Goal: Transaction & Acquisition: Purchase product/service

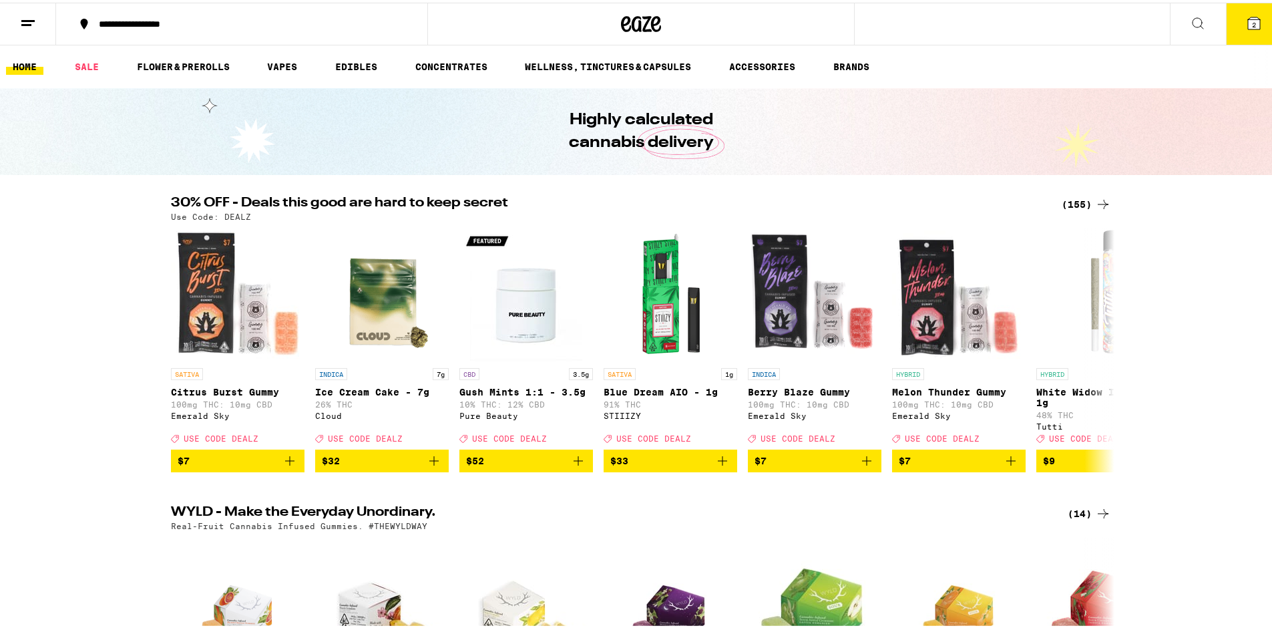
click at [1080, 198] on div "(155)" at bounding box center [1086, 202] width 49 height 16
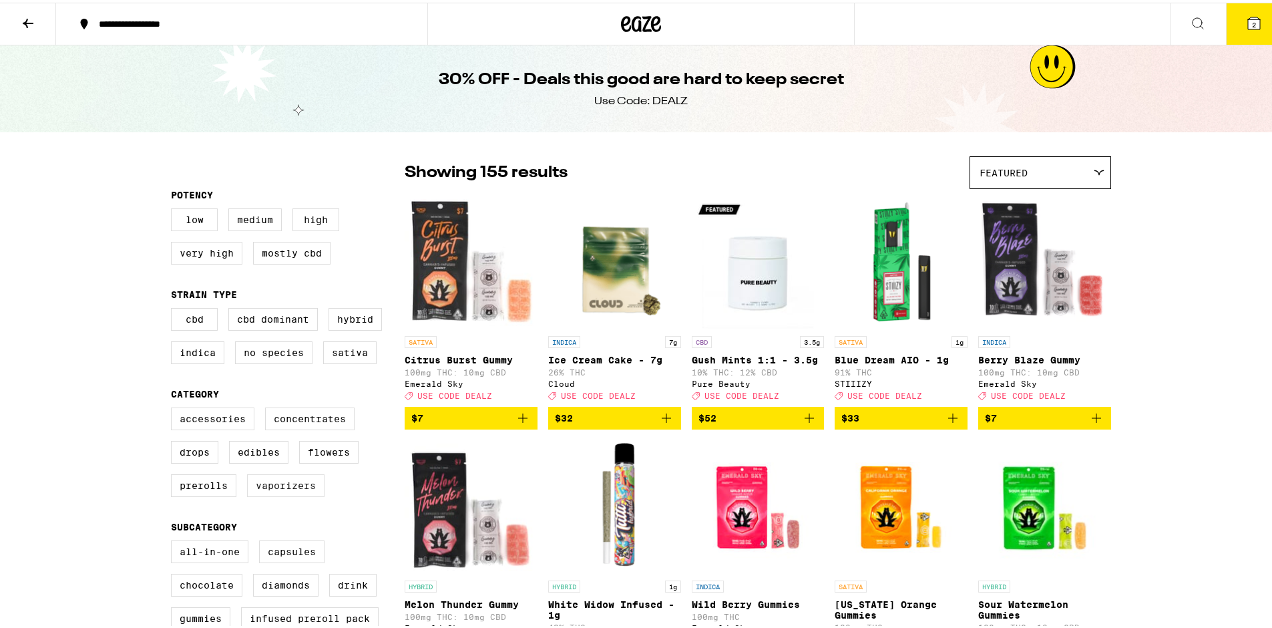
click at [279, 494] on label "Vaporizers" at bounding box center [285, 482] width 77 height 23
click at [174, 407] on input "Vaporizers" at bounding box center [174, 407] width 1 height 1
checkbox input "true"
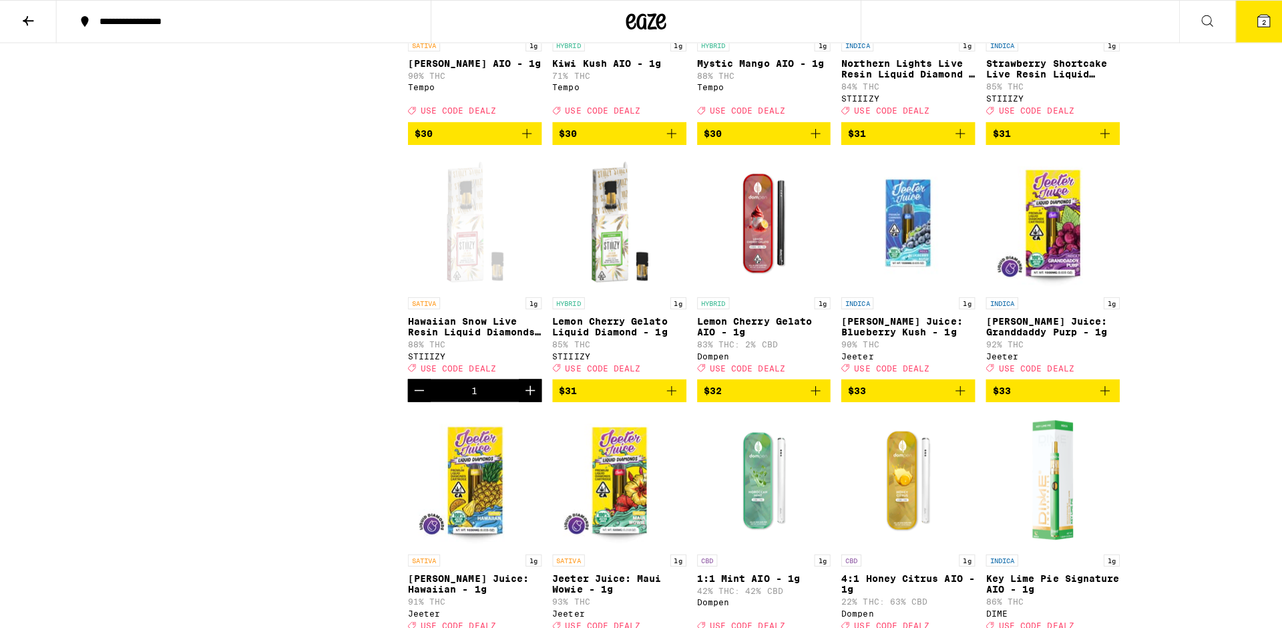
scroll to position [1561, 0]
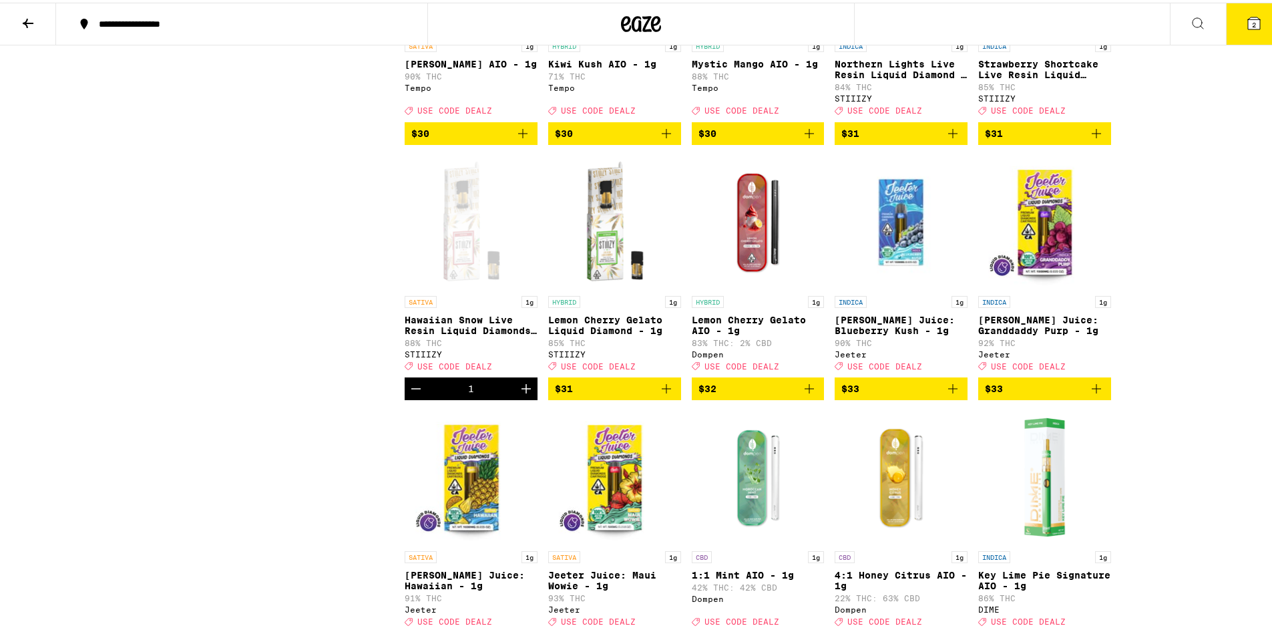
click at [525, 394] on icon "Increment" at bounding box center [526, 386] width 16 height 16
click at [1258, 27] on button "3" at bounding box center [1254, 21] width 56 height 41
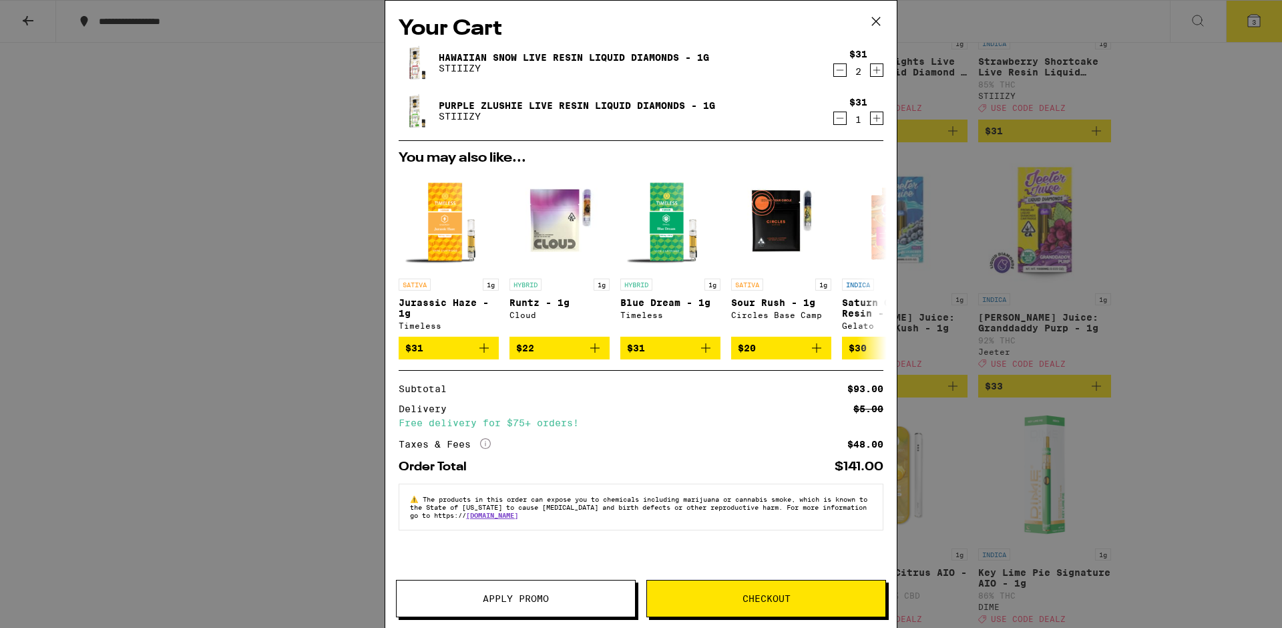
click at [841, 121] on icon "Decrement" at bounding box center [840, 118] width 12 height 16
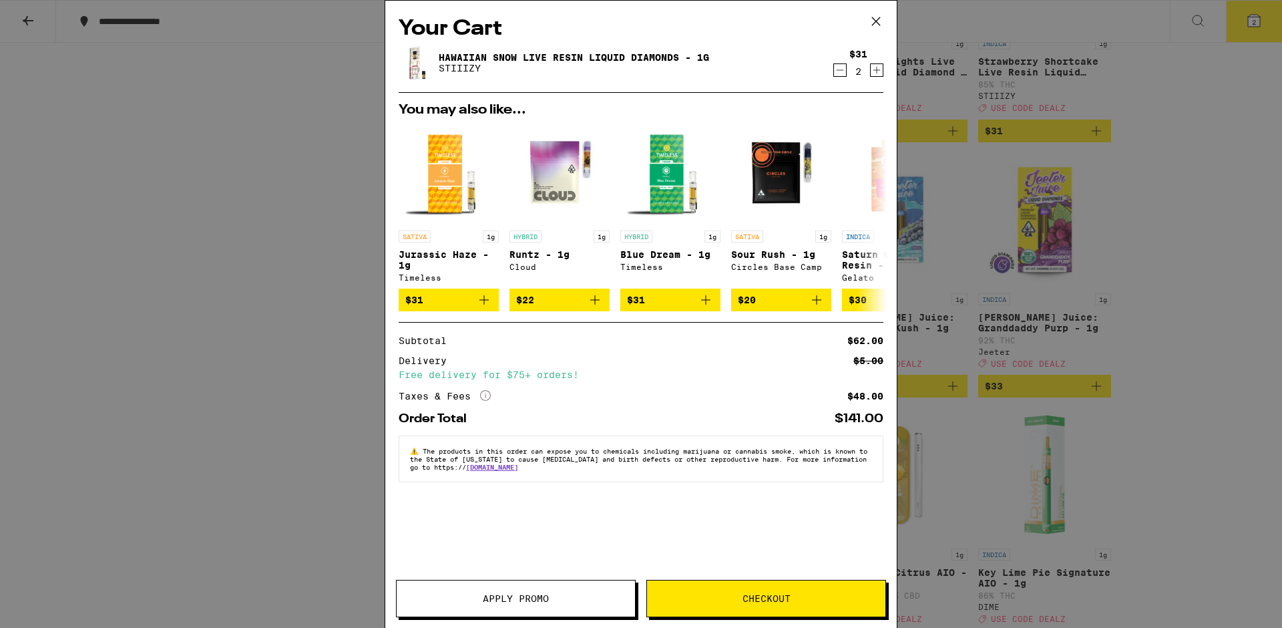
click at [841, 121] on div "You may also like... SATIVA 1g Jurassic Haze - 1g Timeless $31 HYBRID 1g [PERSO…" at bounding box center [641, 207] width 506 height 208
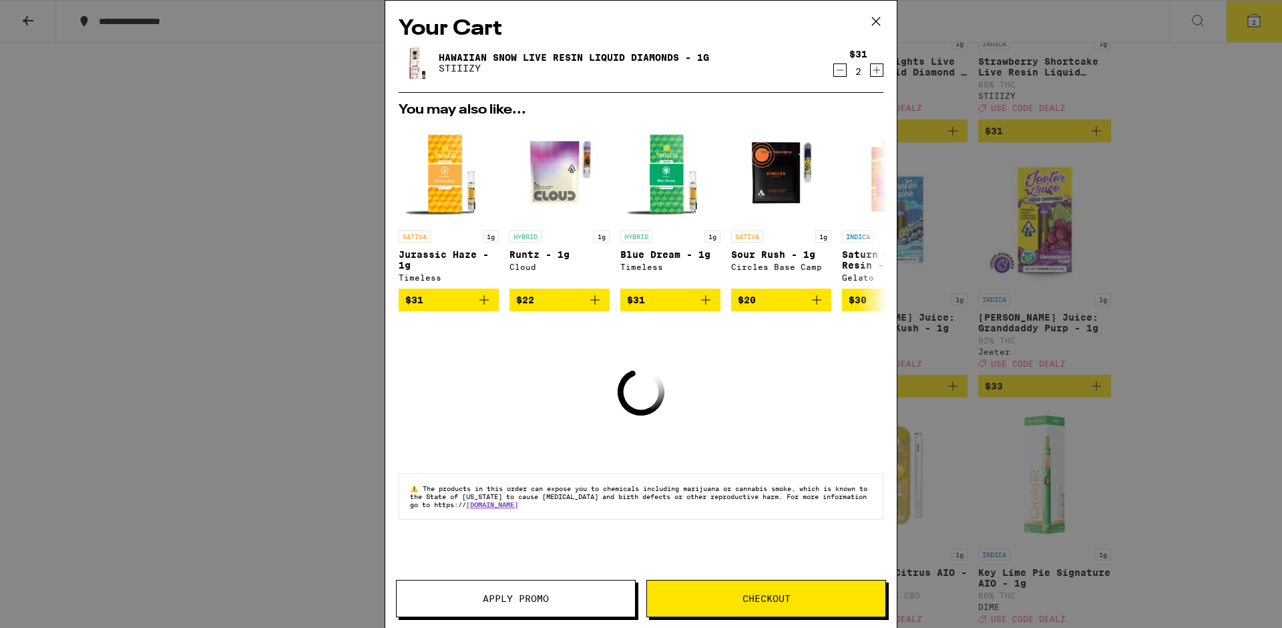
click at [874, 18] on icon at bounding box center [876, 21] width 20 height 20
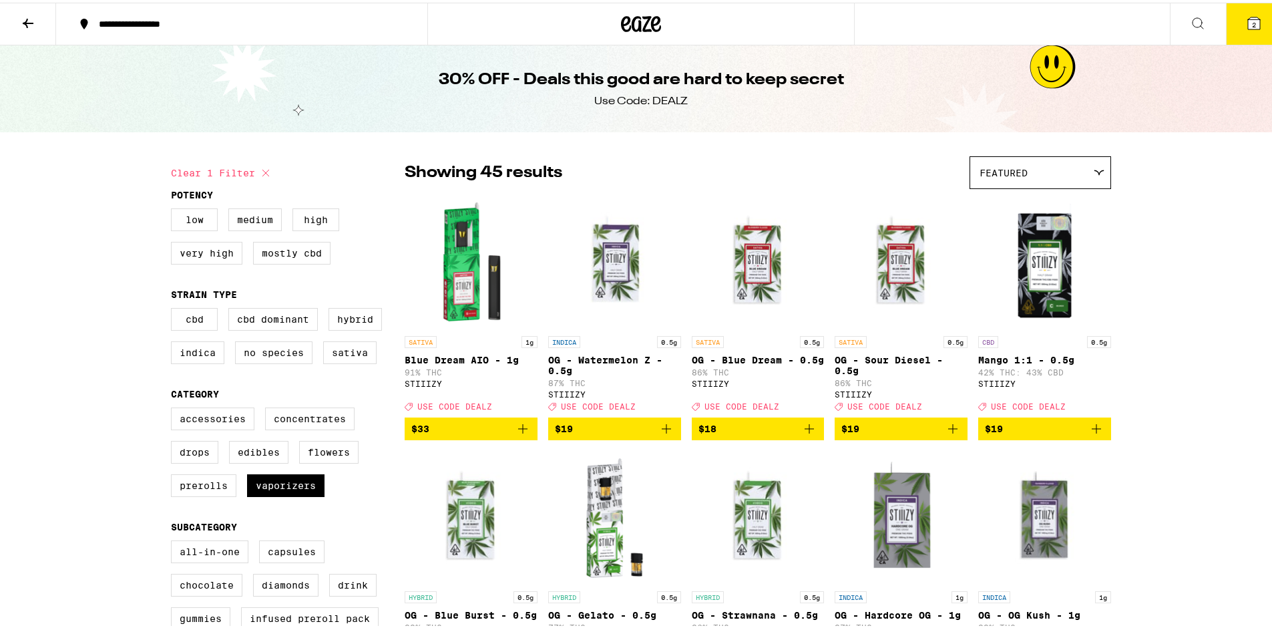
click at [1183, 29] on button at bounding box center [1198, 22] width 56 height 42
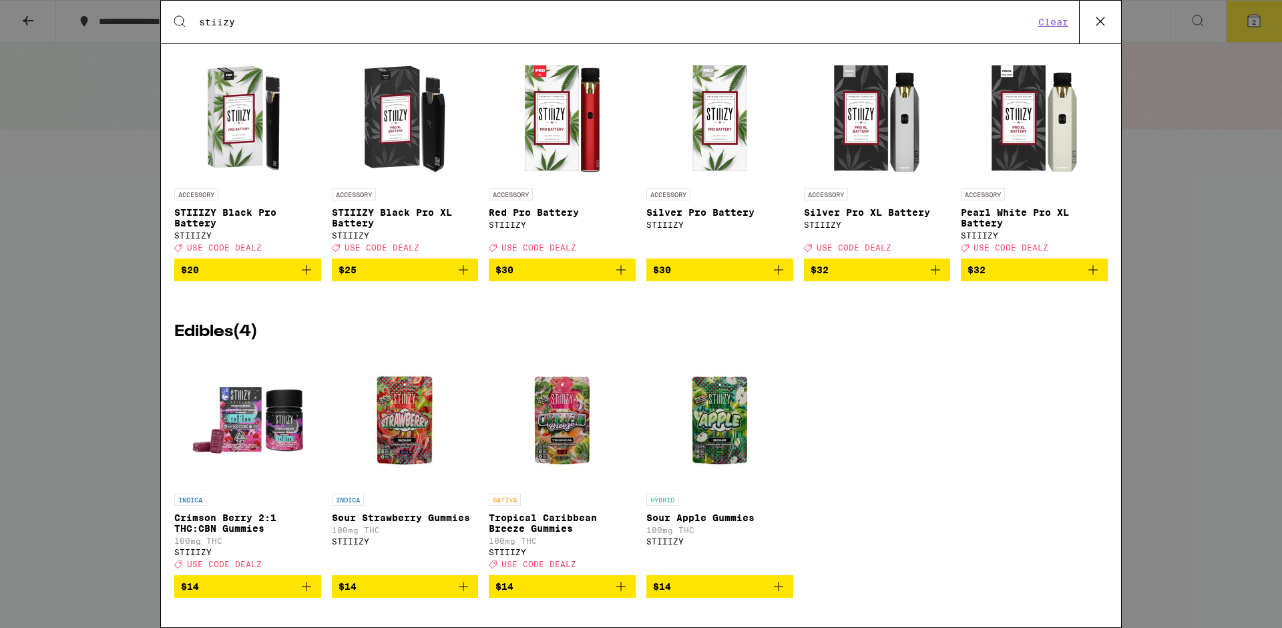
scroll to position [2629, 0]
type input "stiizy"
click at [373, 262] on span "$25" at bounding box center [405, 270] width 134 height 16
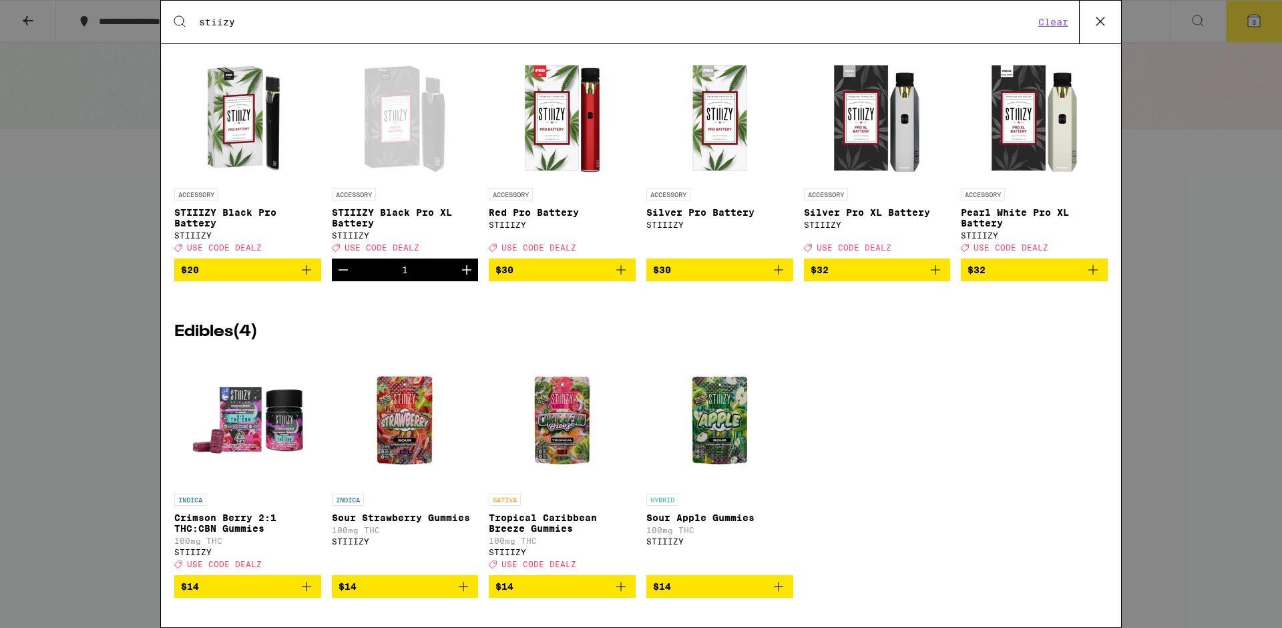
click at [1095, 11] on icon at bounding box center [1100, 21] width 20 height 20
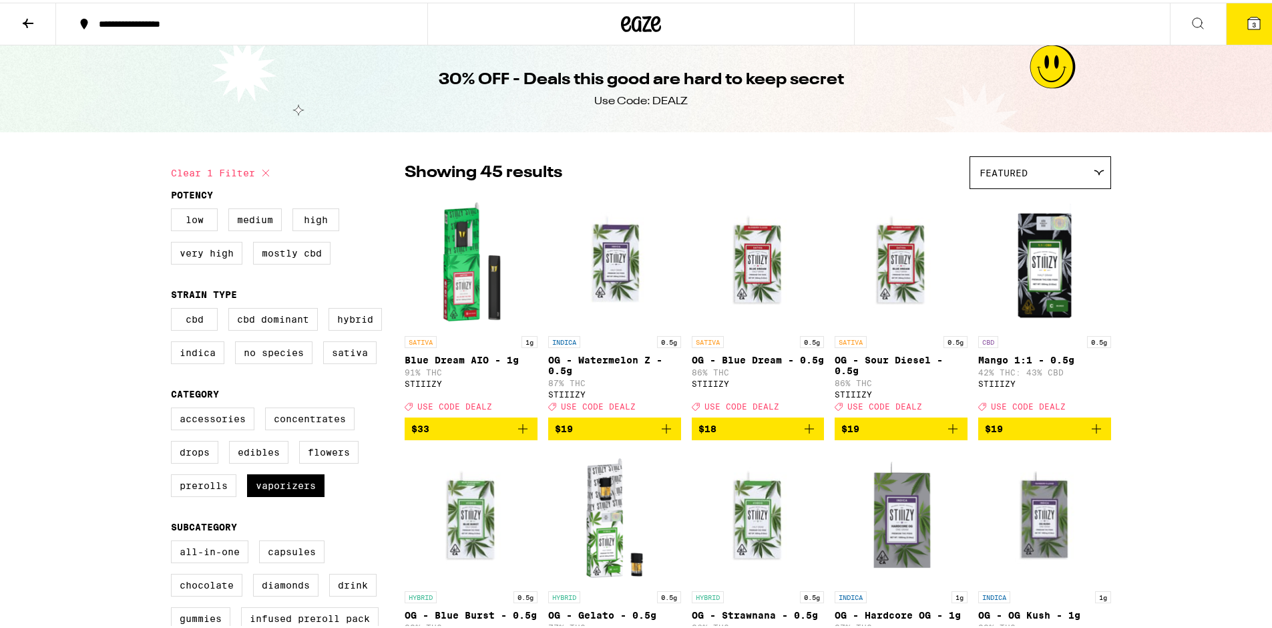
click at [1248, 23] on icon at bounding box center [1254, 21] width 12 height 12
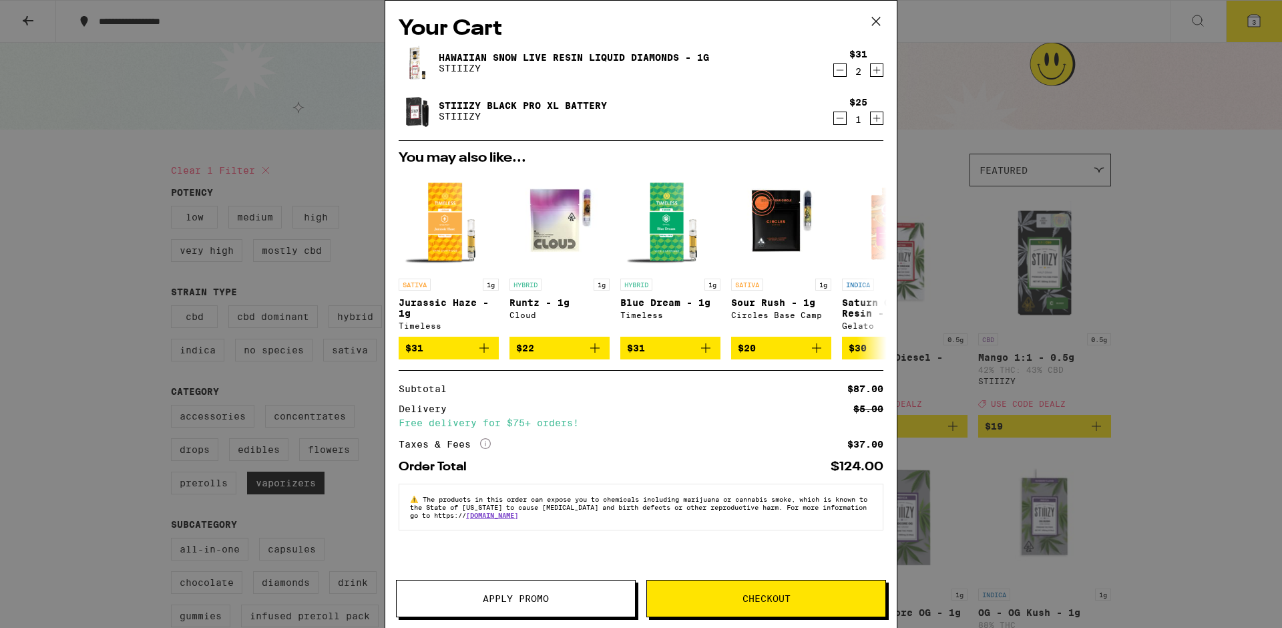
click at [538, 582] on button "Apply Promo" at bounding box center [516, 597] width 240 height 37
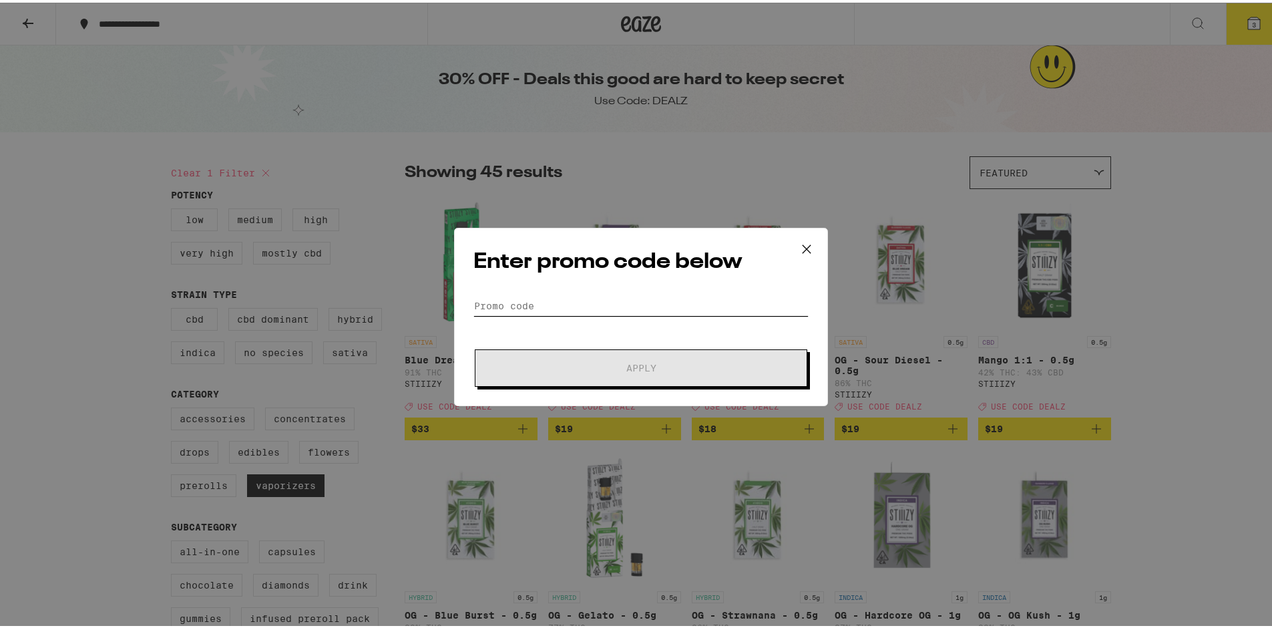
click at [592, 301] on input "Promo Code" at bounding box center [640, 303] width 335 height 20
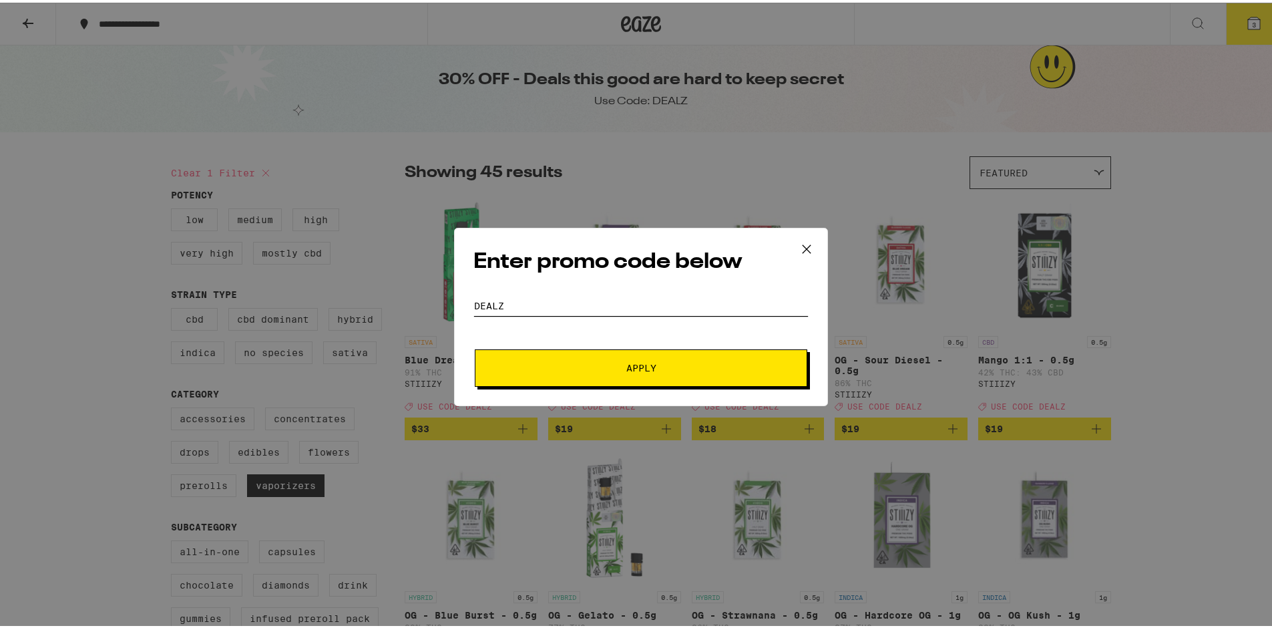
type input "dealz"
click at [657, 356] on button "Apply" at bounding box center [641, 364] width 332 height 37
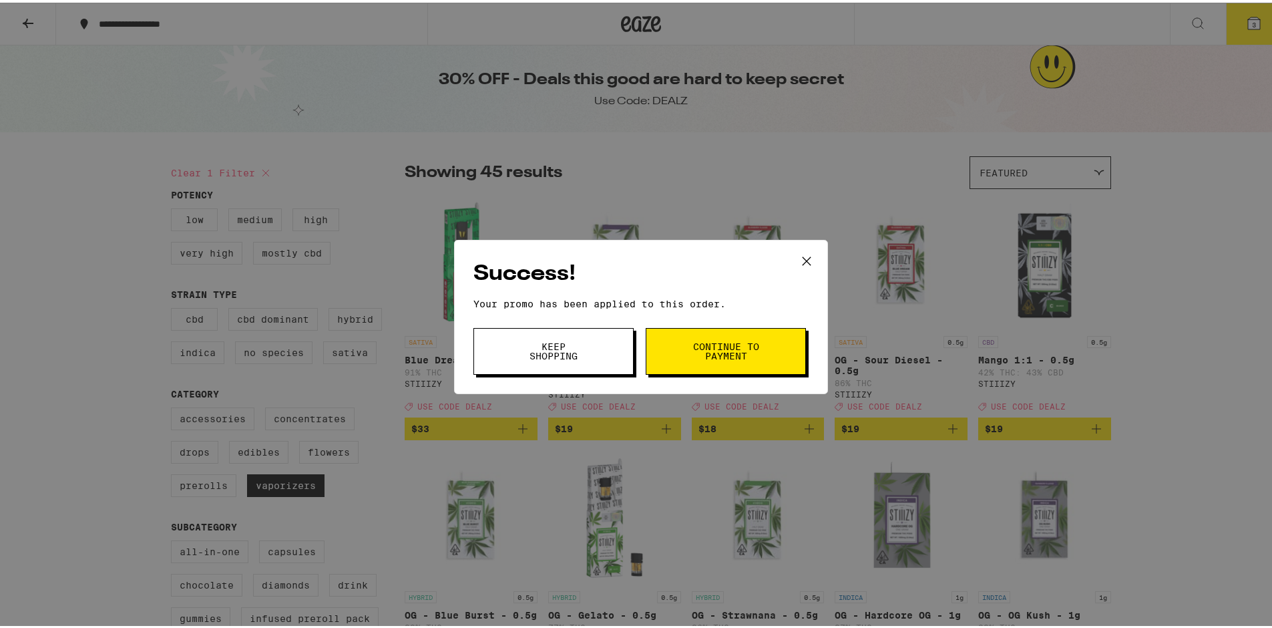
click at [718, 356] on span "Continue to payment" at bounding box center [726, 348] width 68 height 19
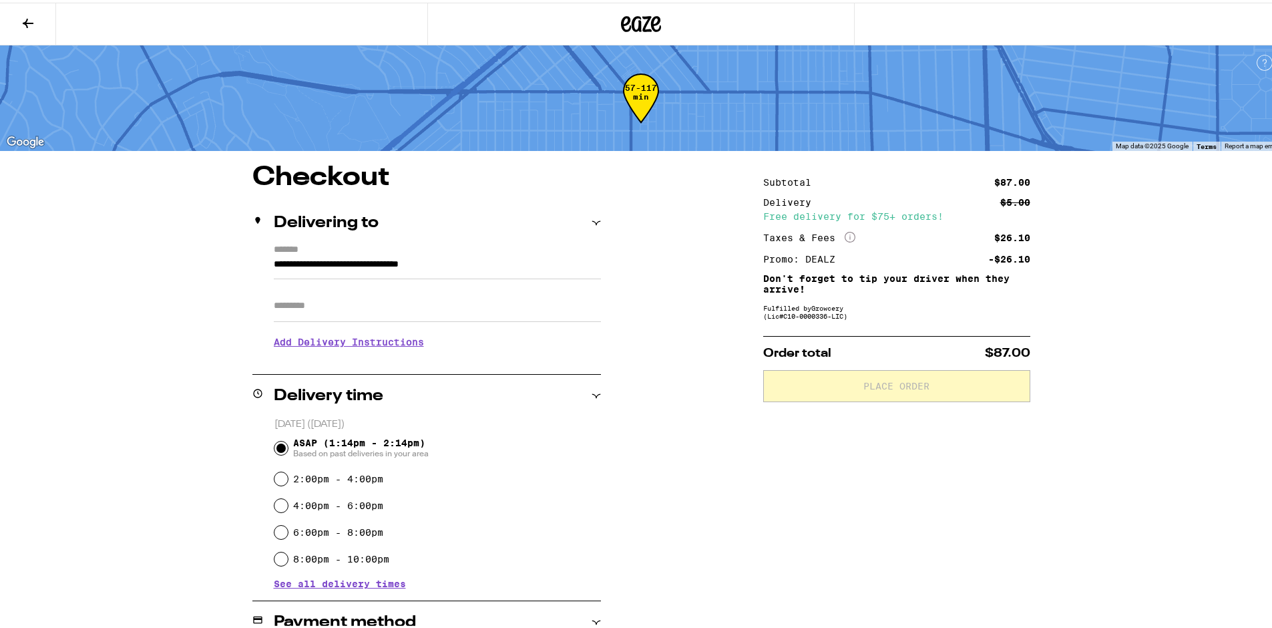
scroll to position [266, 0]
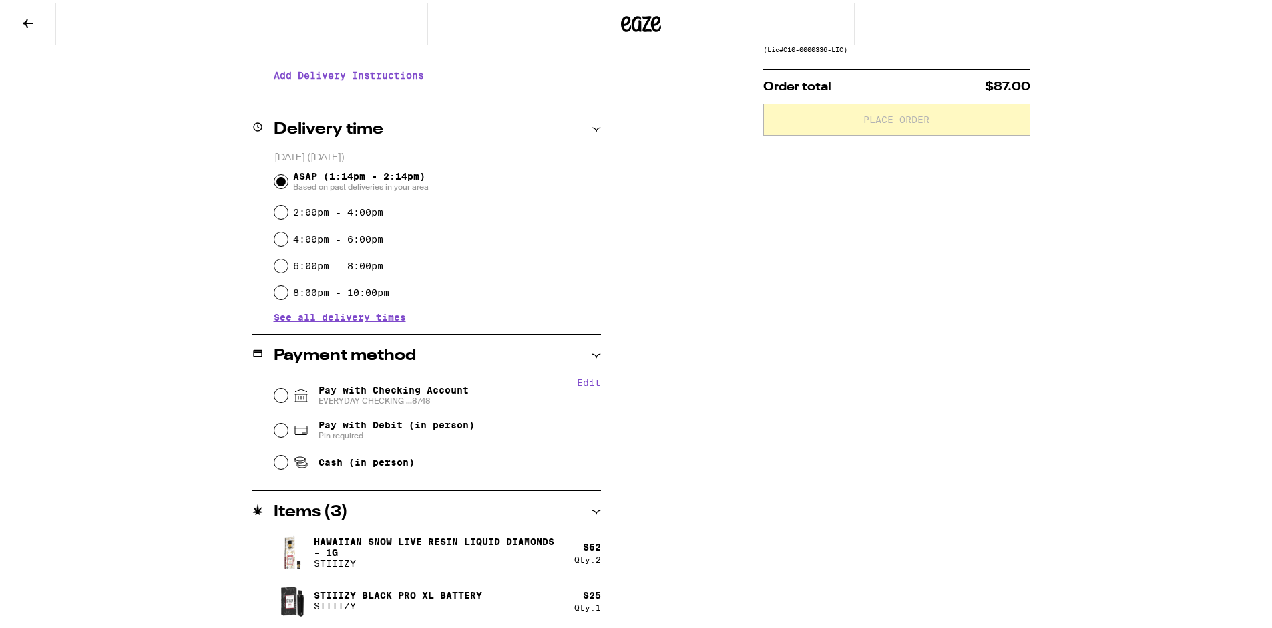
click at [365, 400] on span "EVERYDAY CHECKING ...8748" at bounding box center [393, 398] width 150 height 11
click at [288, 399] on input "Pay with Checking Account EVERYDAY CHECKING ...8748" at bounding box center [280, 392] width 13 height 13
radio input "true"
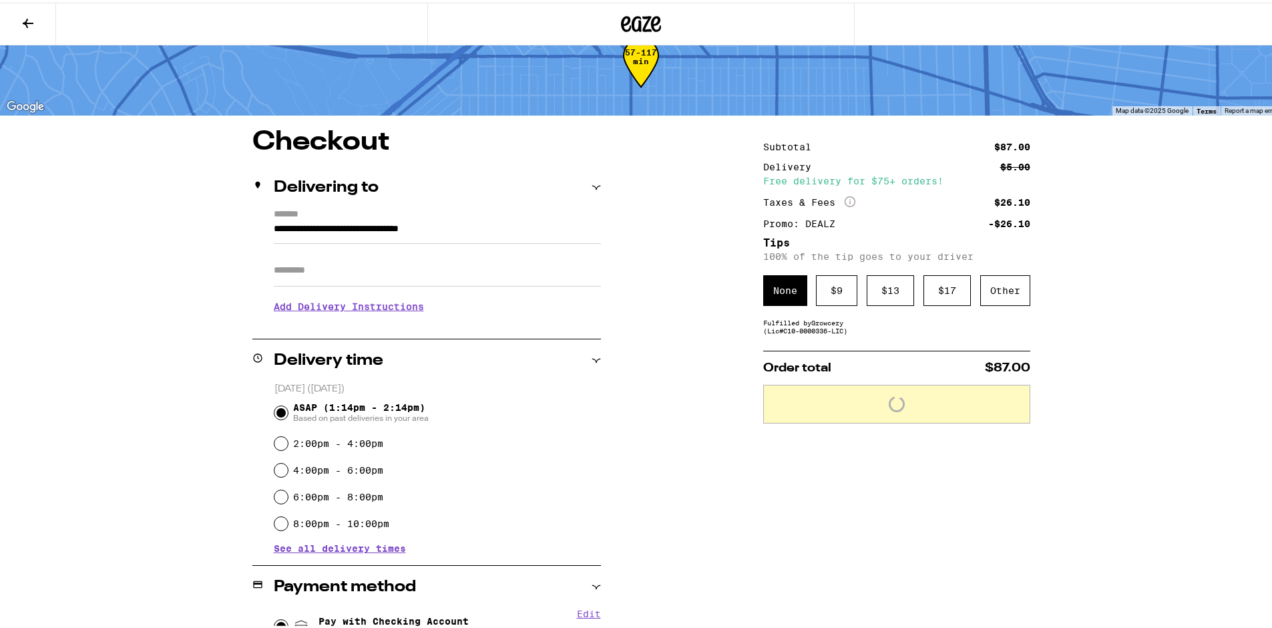
scroll to position [0, 0]
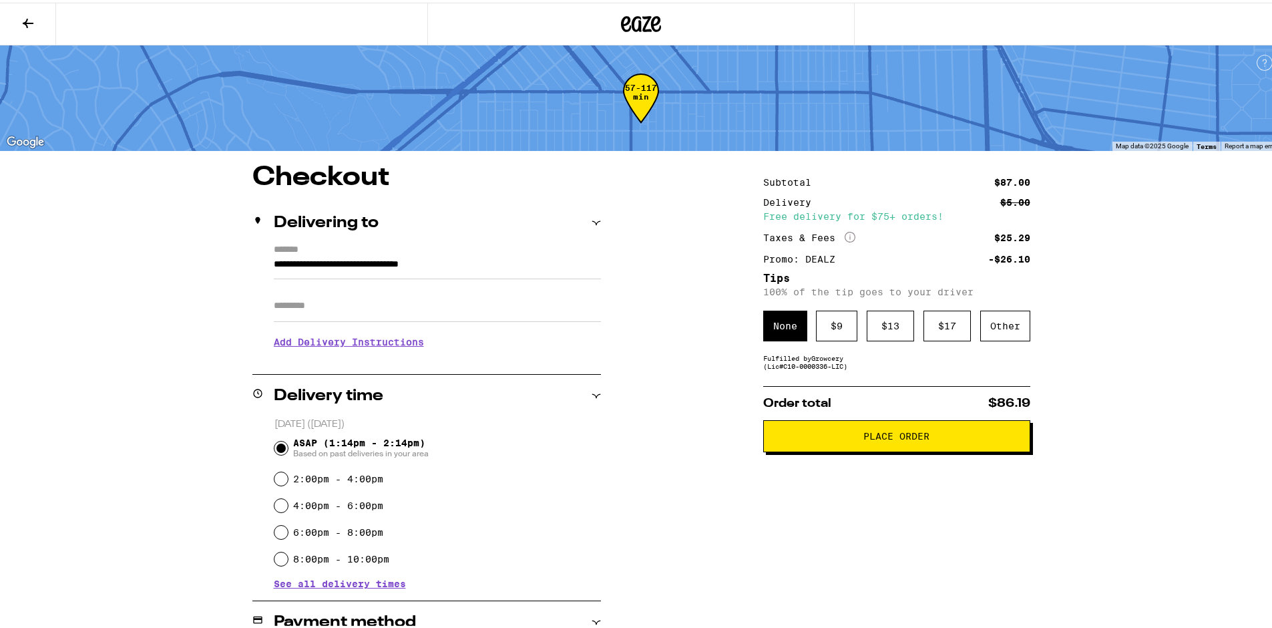
click at [929, 438] on span "Place Order" at bounding box center [896, 433] width 244 height 9
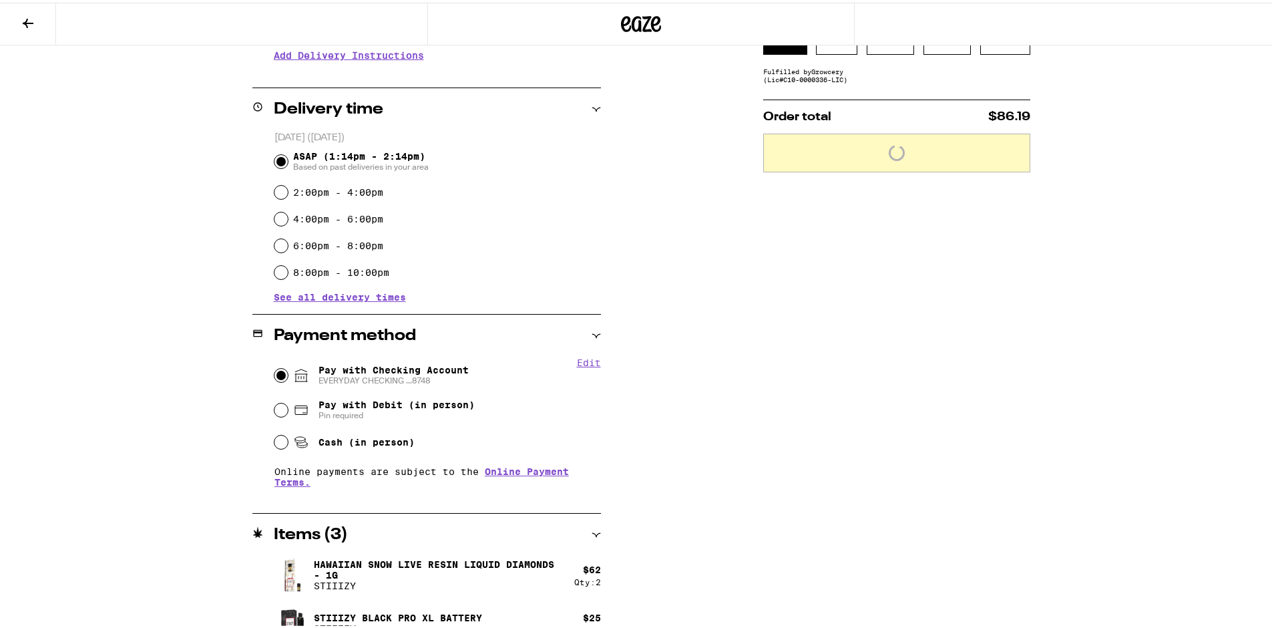
scroll to position [304, 0]
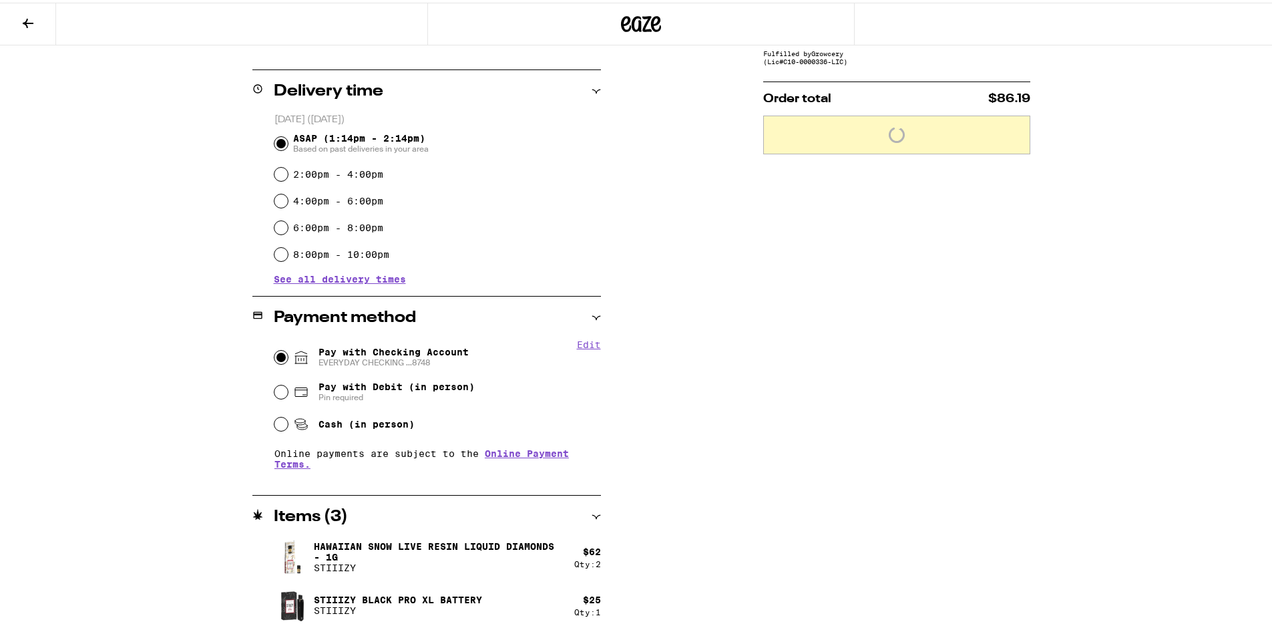
click at [905, 348] on div "Subtotal $87.00 Delivery $5.00 Free delivery for $75+ orders! Taxes & Fees More…" at bounding box center [896, 244] width 267 height 775
drag, startPoint x: 950, startPoint y: 415, endPoint x: 945, endPoint y: 409, distance: 7.6
click at [949, 412] on div "Subtotal $87.00 Delivery $5.00 Free delivery for $75+ orders! Taxes & Fees More…" at bounding box center [896, 244] width 267 height 775
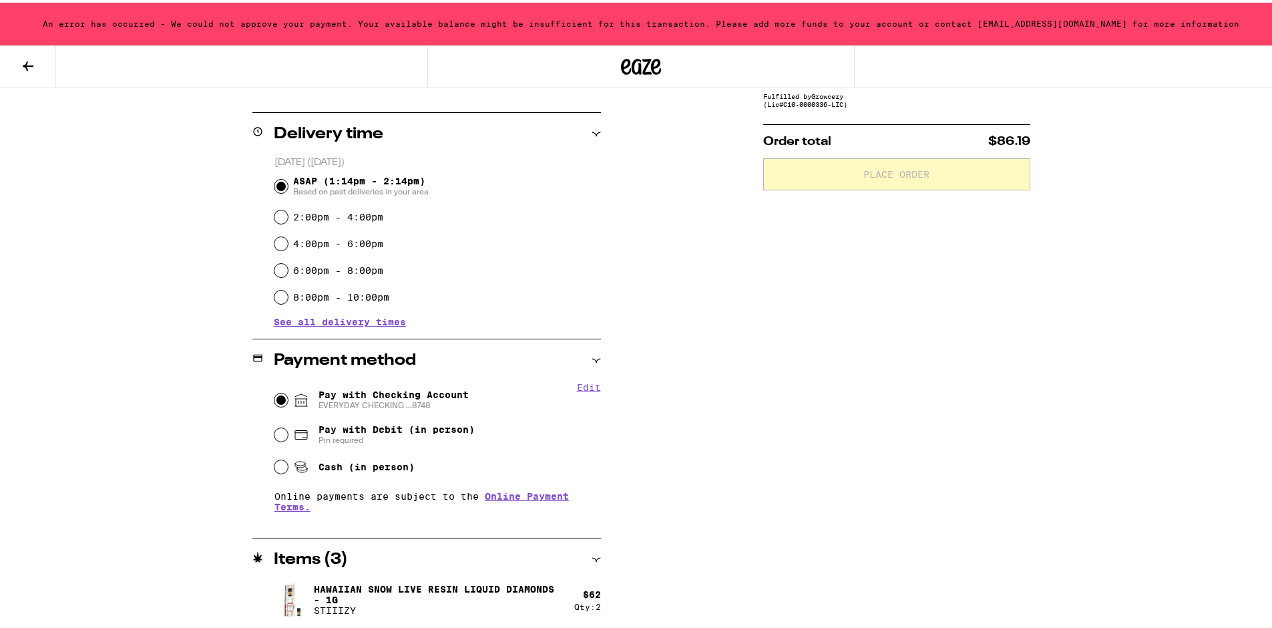
scroll to position [347, 0]
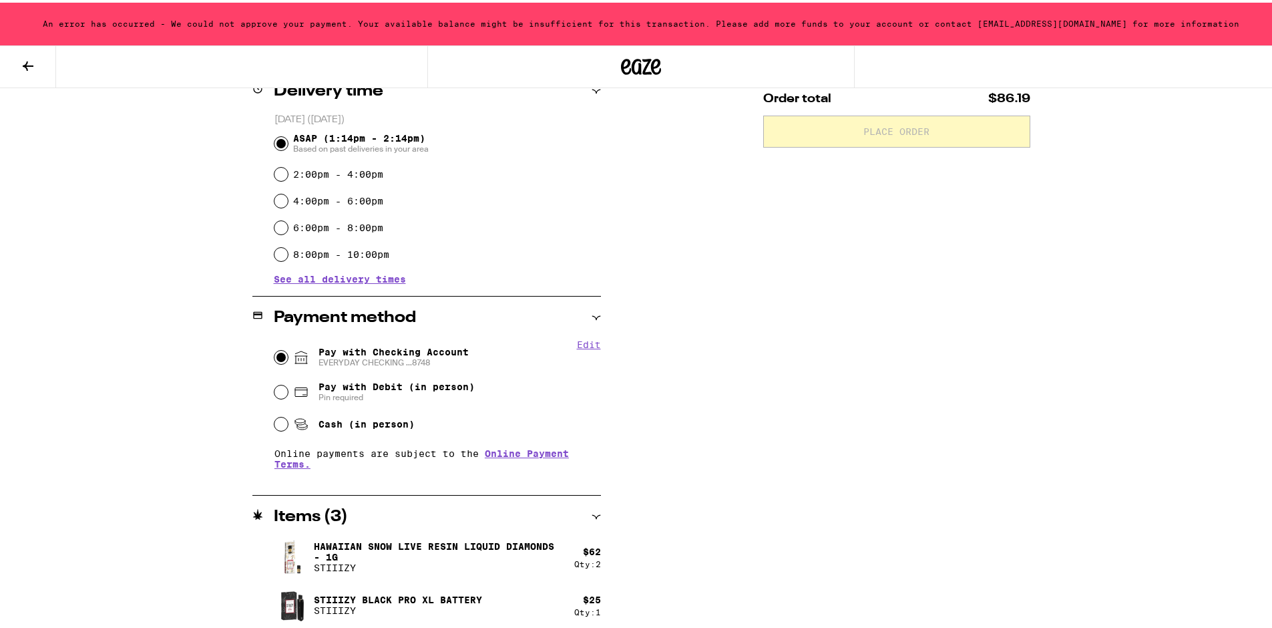
click at [821, 430] on div "Subtotal $87.00 Delivery $5.00 Free delivery for $75+ orders! Taxes & Fees More…" at bounding box center [896, 244] width 267 height 775
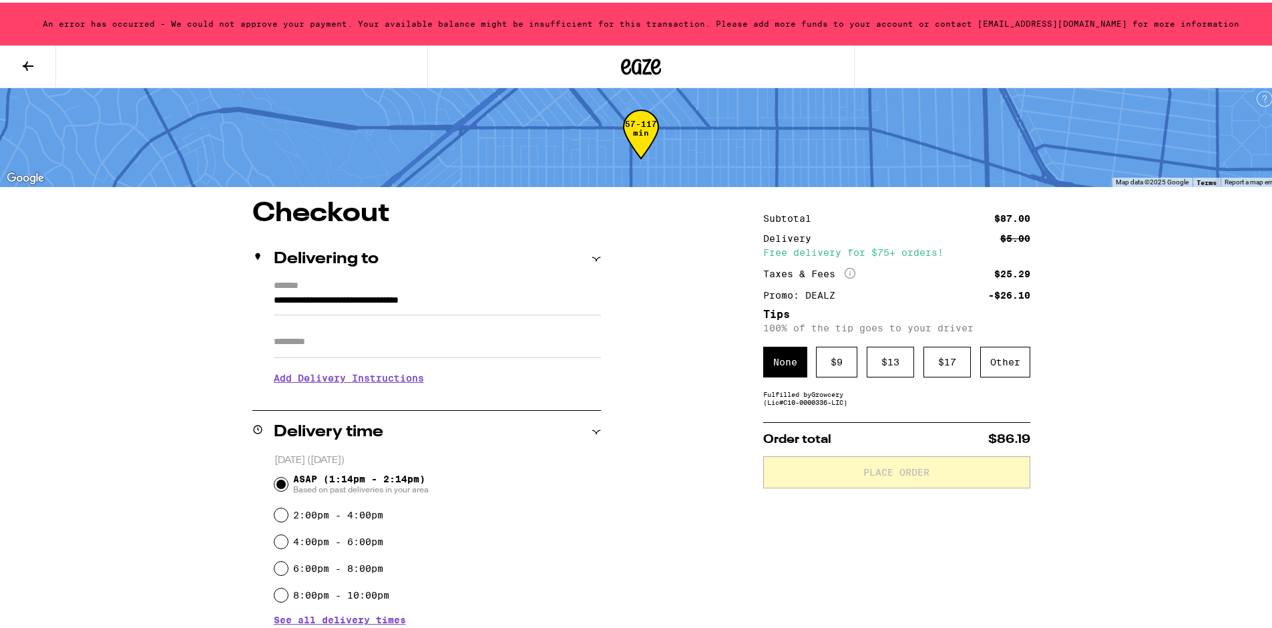
scroll to position [0, 0]
